Goal: Task Accomplishment & Management: Use online tool/utility

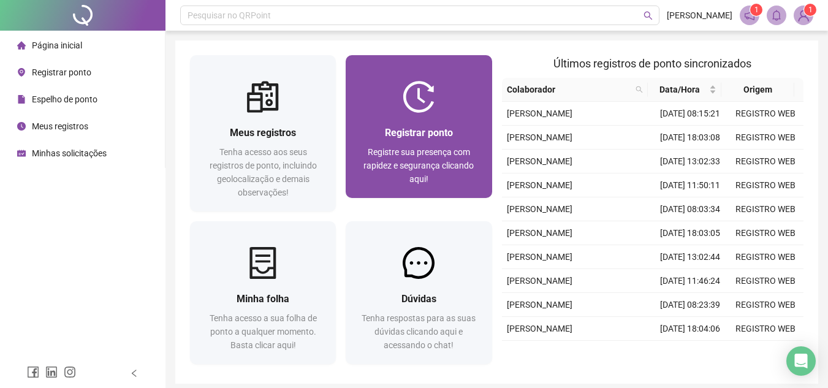
click at [434, 129] on span "Registrar ponto" at bounding box center [419, 133] width 68 height 12
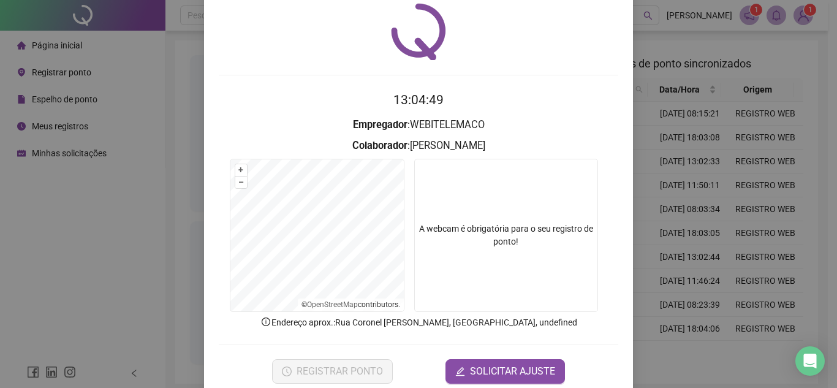
scroll to position [64, 0]
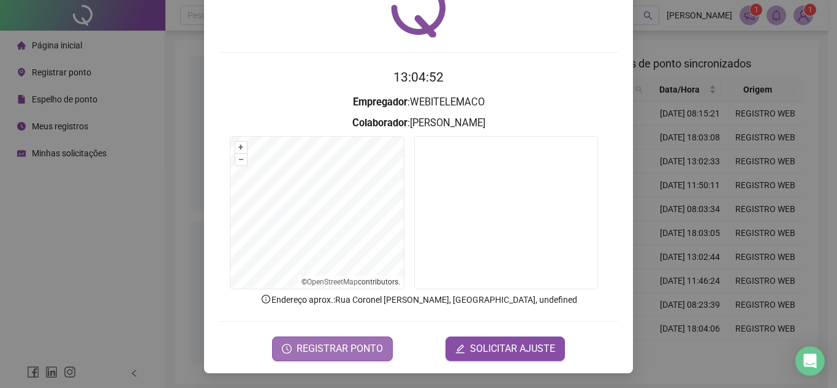
click at [366, 354] on span "REGISTRAR PONTO" at bounding box center [340, 348] width 86 height 15
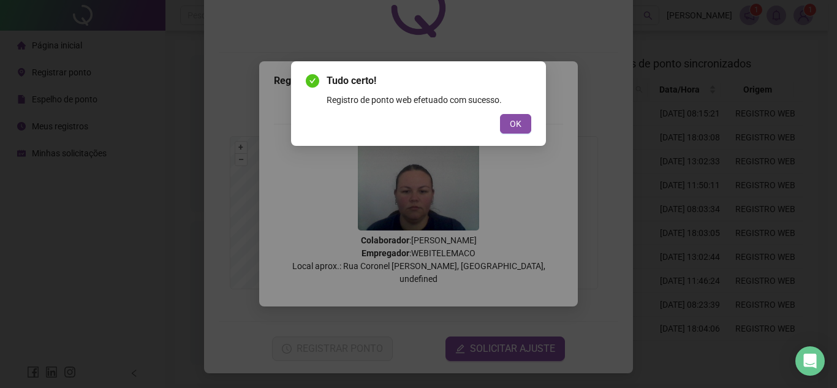
click at [512, 110] on div "Tudo certo! Registro de ponto web efetuado com sucesso. OK" at bounding box center [418, 104] width 225 height 60
click at [515, 123] on span "OK" at bounding box center [516, 123] width 12 height 13
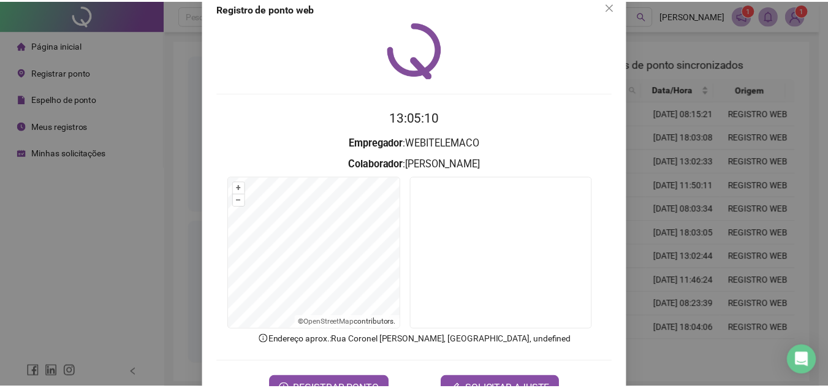
scroll to position [0, 0]
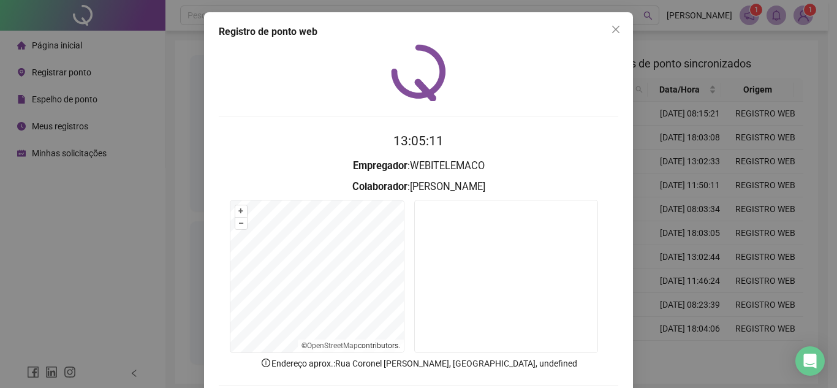
click at [621, 29] on div "Registro de ponto web 13:05:11 Empregador : WEBITELEMACO Colaborador : [PERSON_…" at bounding box center [418, 224] width 429 height 425
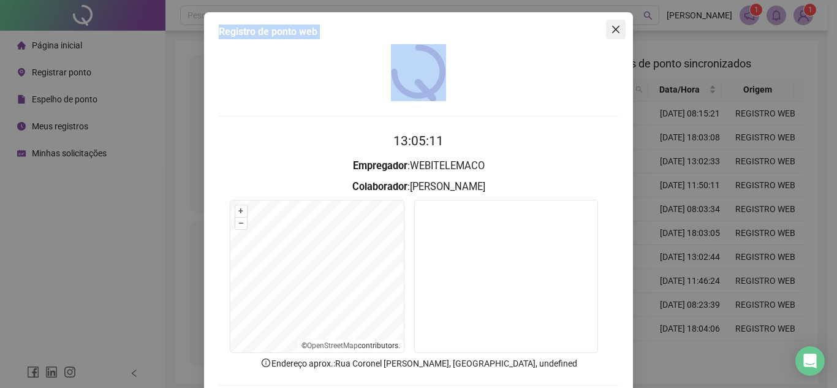
click at [621, 29] on div "Registro de ponto web 13:05:11 Empregador : WEBITELEMACO Colaborador : [PERSON_…" at bounding box center [418, 224] width 429 height 425
click at [613, 29] on icon "close" at bounding box center [616, 30] width 10 height 10
